Goal: Task Accomplishment & Management: Use online tool/utility

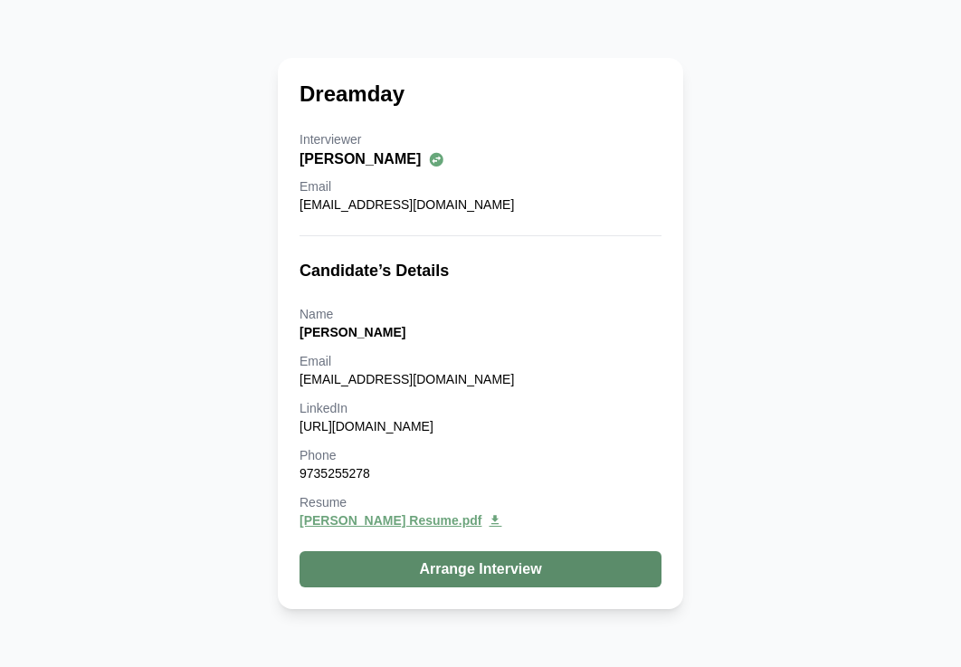
click at [461, 576] on button "Arrange Interview" at bounding box center [480, 569] width 362 height 36
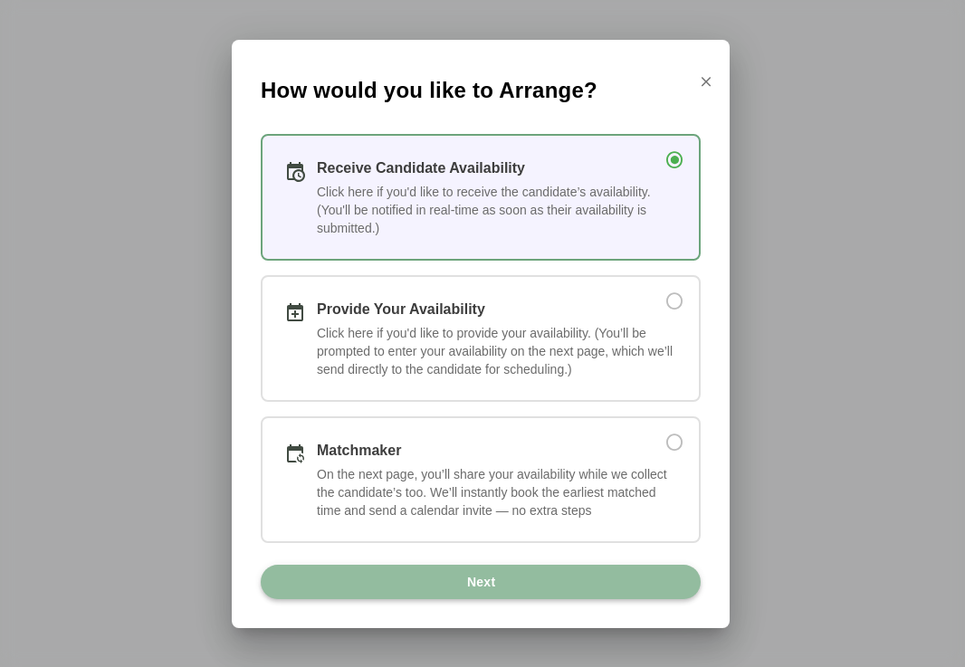
click at [526, 595] on button "Next" at bounding box center [481, 582] width 440 height 34
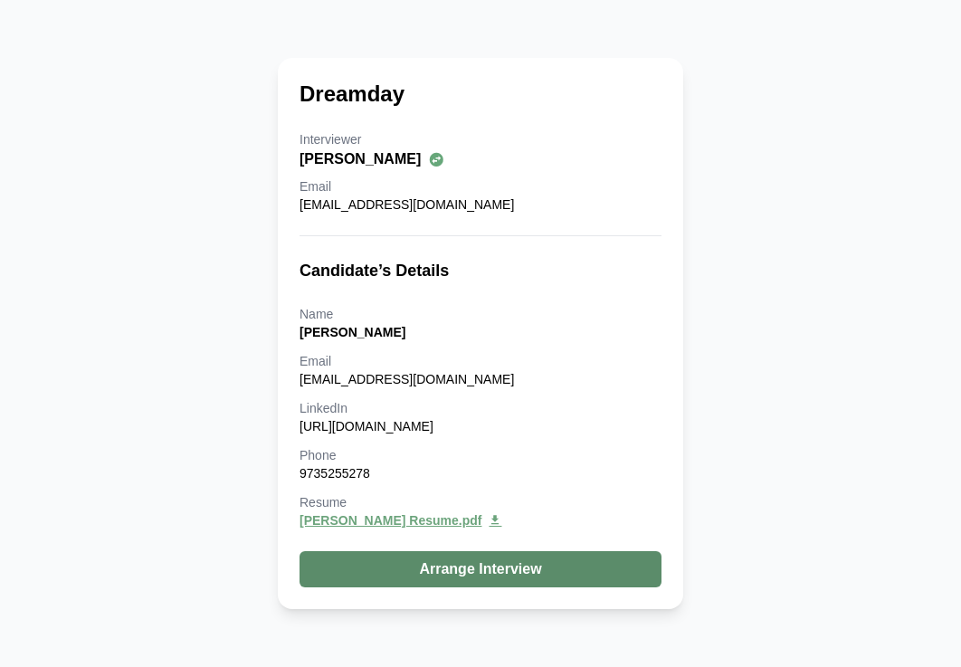
click at [471, 561] on button "Arrange Interview" at bounding box center [480, 569] width 362 height 36
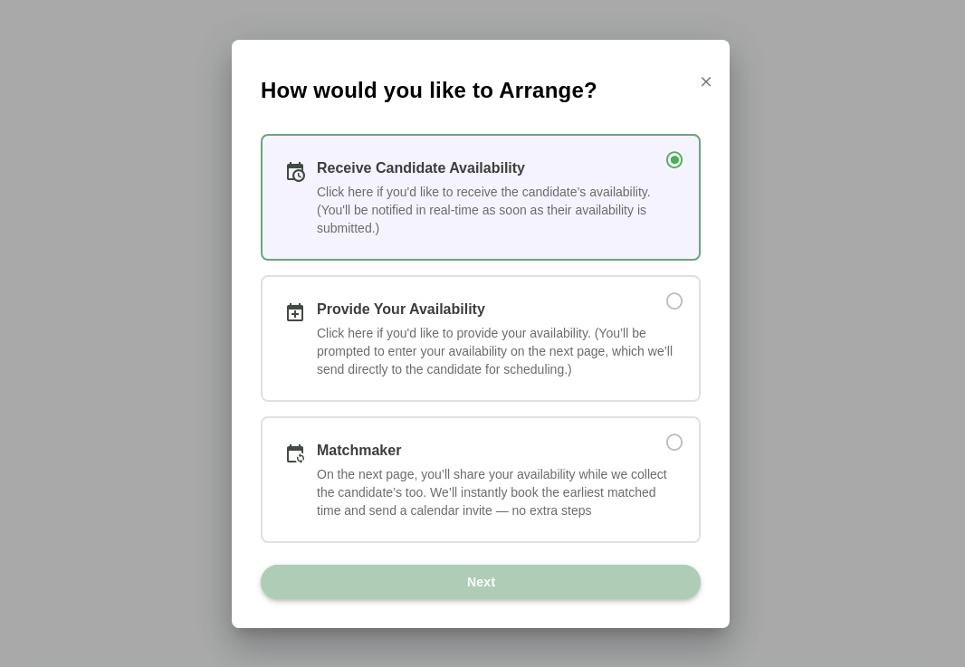
click at [498, 583] on button "Next" at bounding box center [481, 582] width 440 height 34
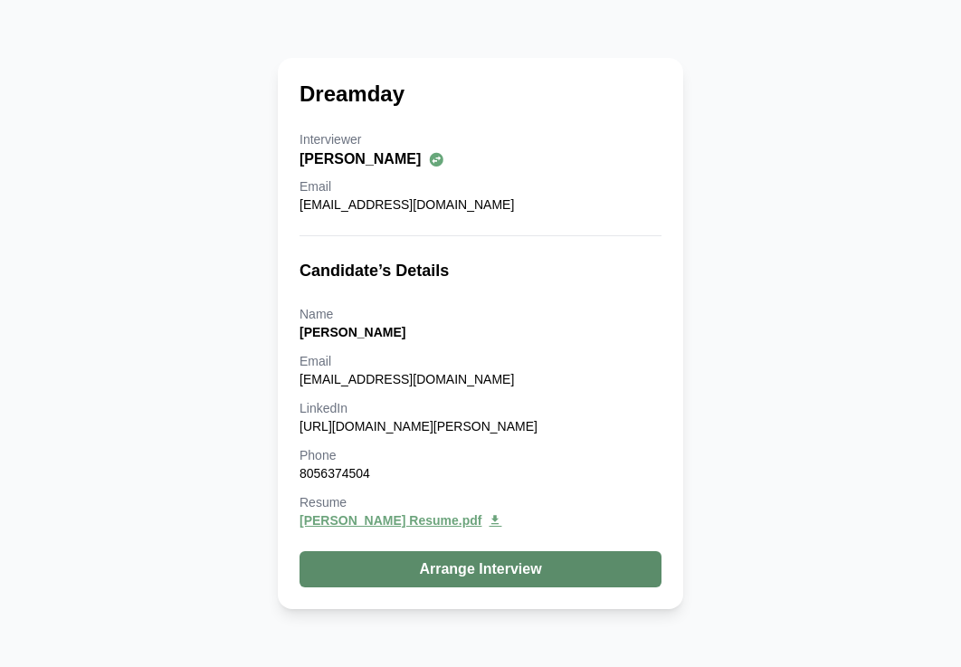
click at [442, 562] on button "Arrange Interview" at bounding box center [480, 569] width 362 height 36
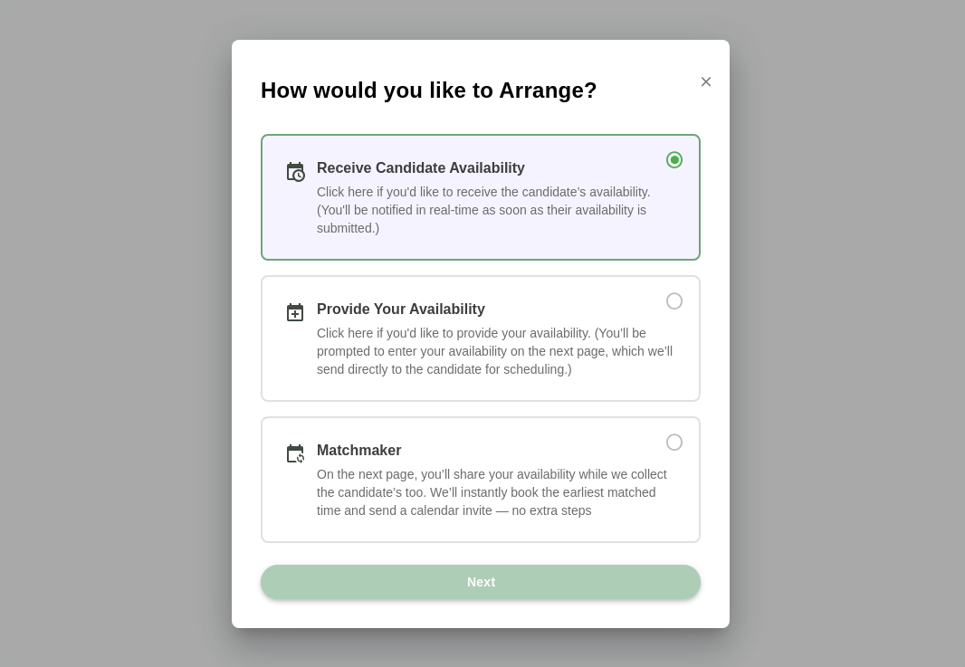
click at [451, 594] on button "Next" at bounding box center [481, 582] width 440 height 34
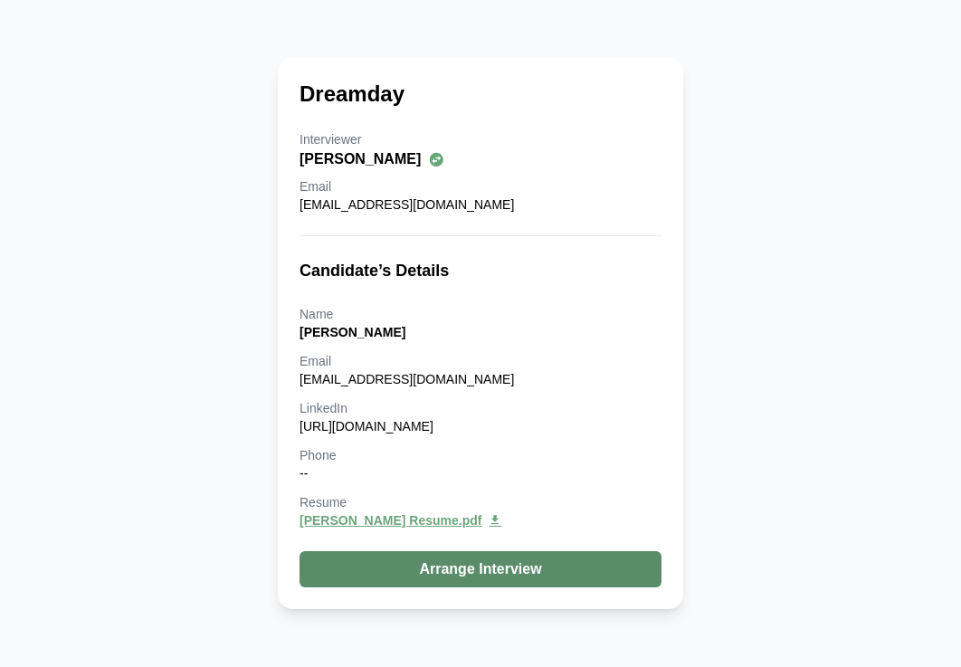
click at [566, 572] on button "Arrange Interview" at bounding box center [480, 569] width 362 height 36
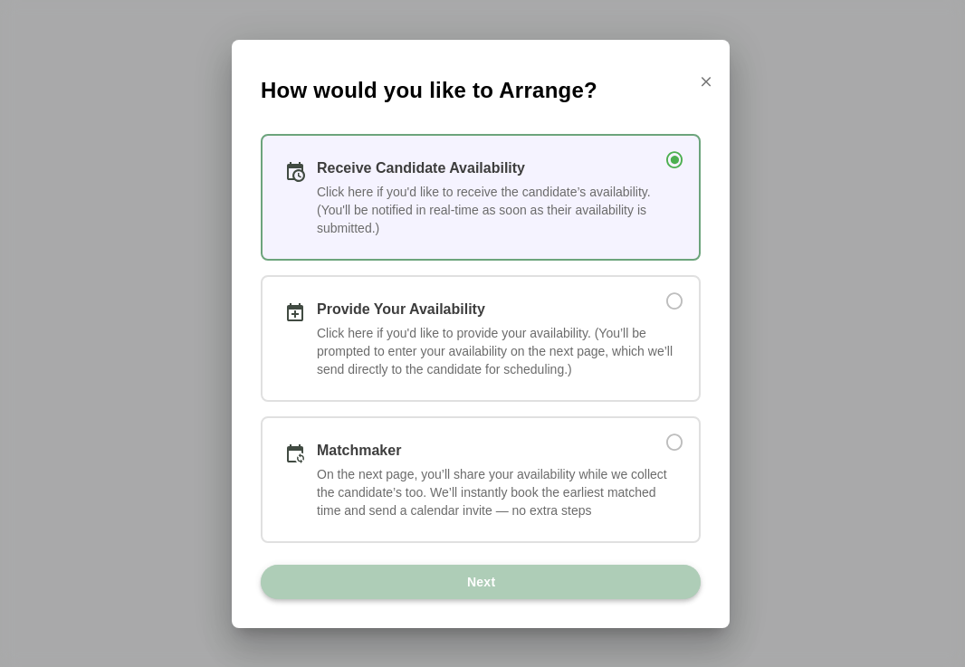
click at [494, 582] on span "Next" at bounding box center [481, 582] width 30 height 34
